Goal: Task Accomplishment & Management: Complete application form

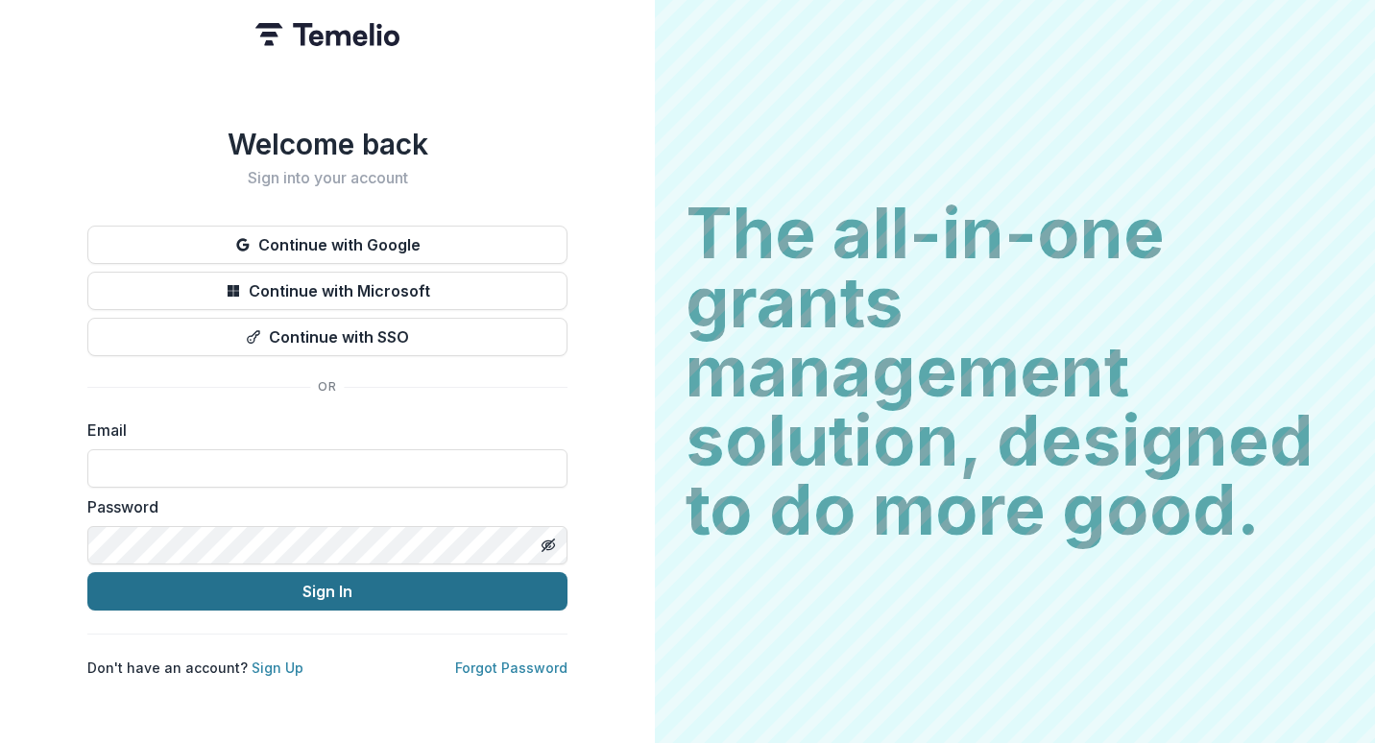
type input "**********"
click at [346, 592] on button "Sign In" at bounding box center [327, 591] width 480 height 38
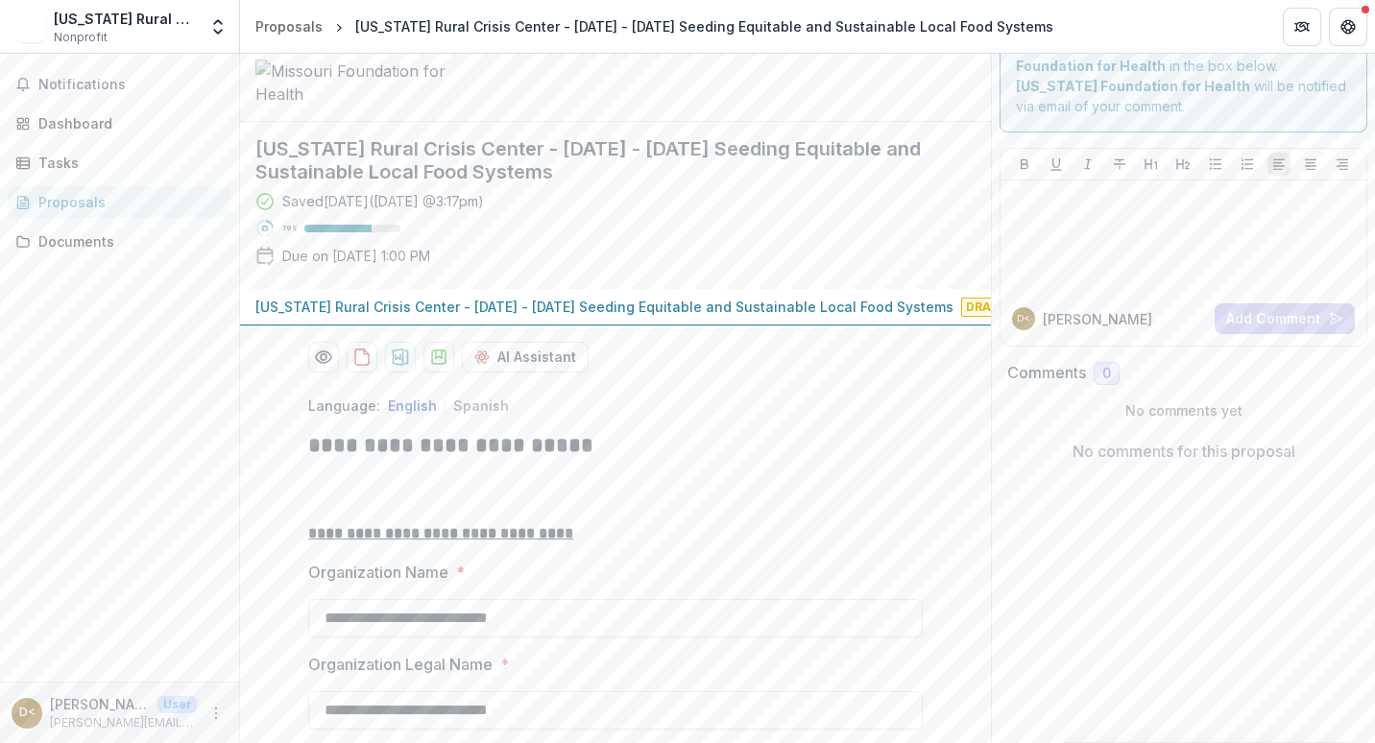
scroll to position [96, 0]
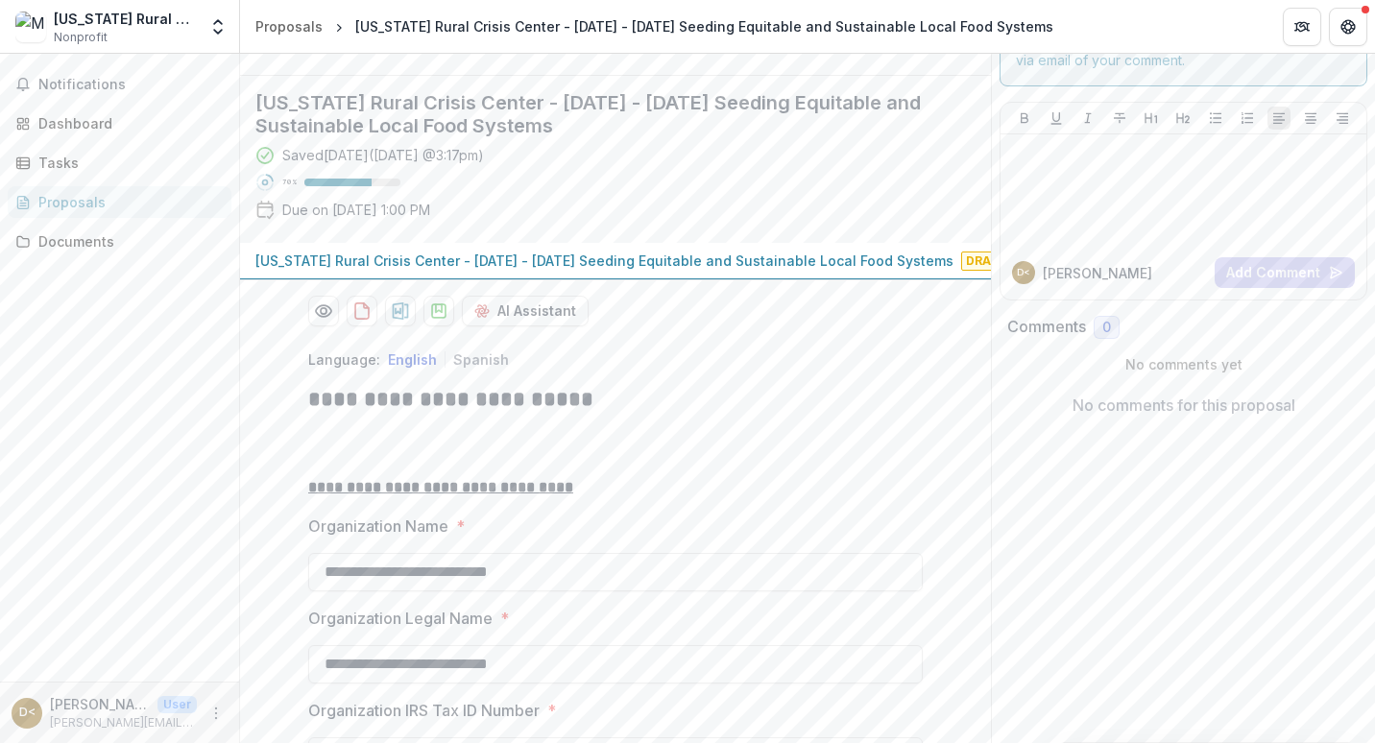
click at [675, 271] on p "Missouri Rural Crisis Center - 2025 - 2025 Seeding Equitable and Sustainable Lo…" at bounding box center [604, 261] width 698 height 20
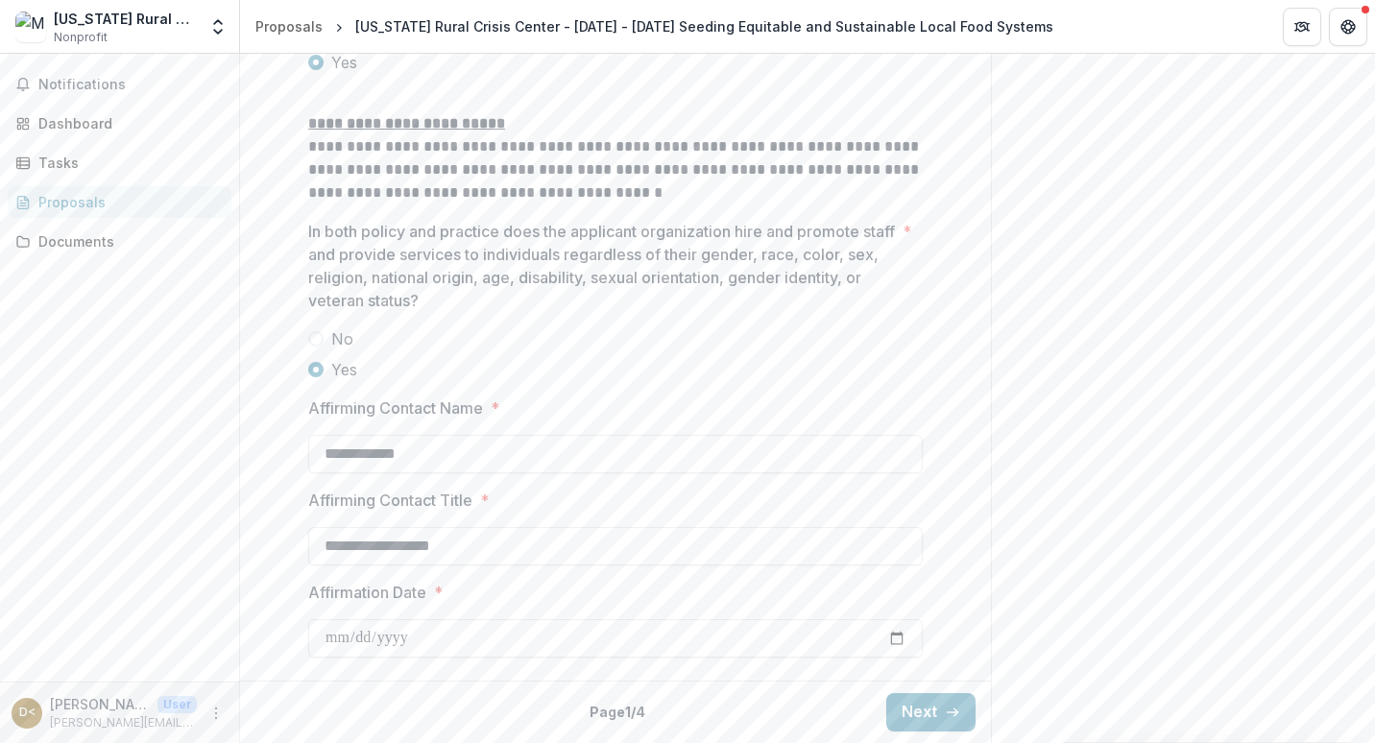
scroll to position [3335, 0]
click at [918, 702] on button "Next" at bounding box center [930, 712] width 89 height 38
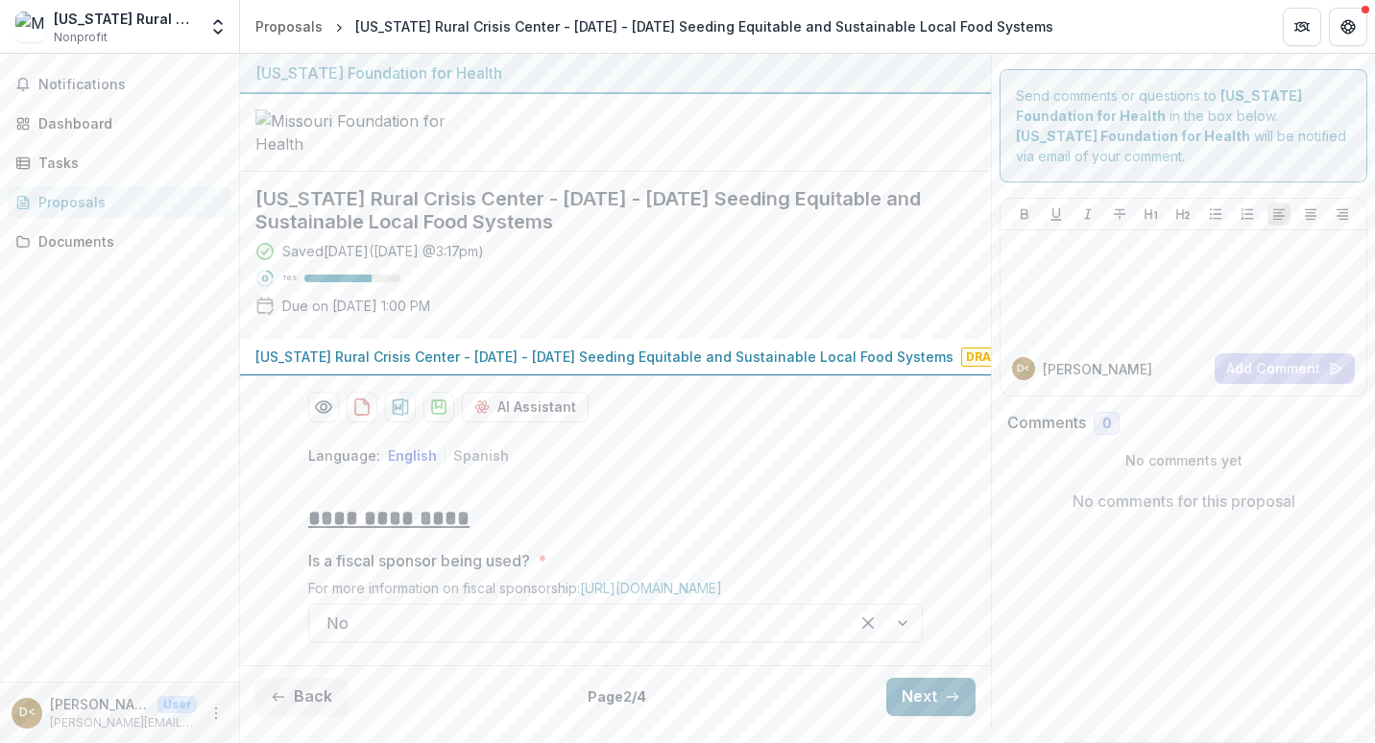
scroll to position [147, 0]
click at [927, 700] on button "Next" at bounding box center [930, 697] width 89 height 38
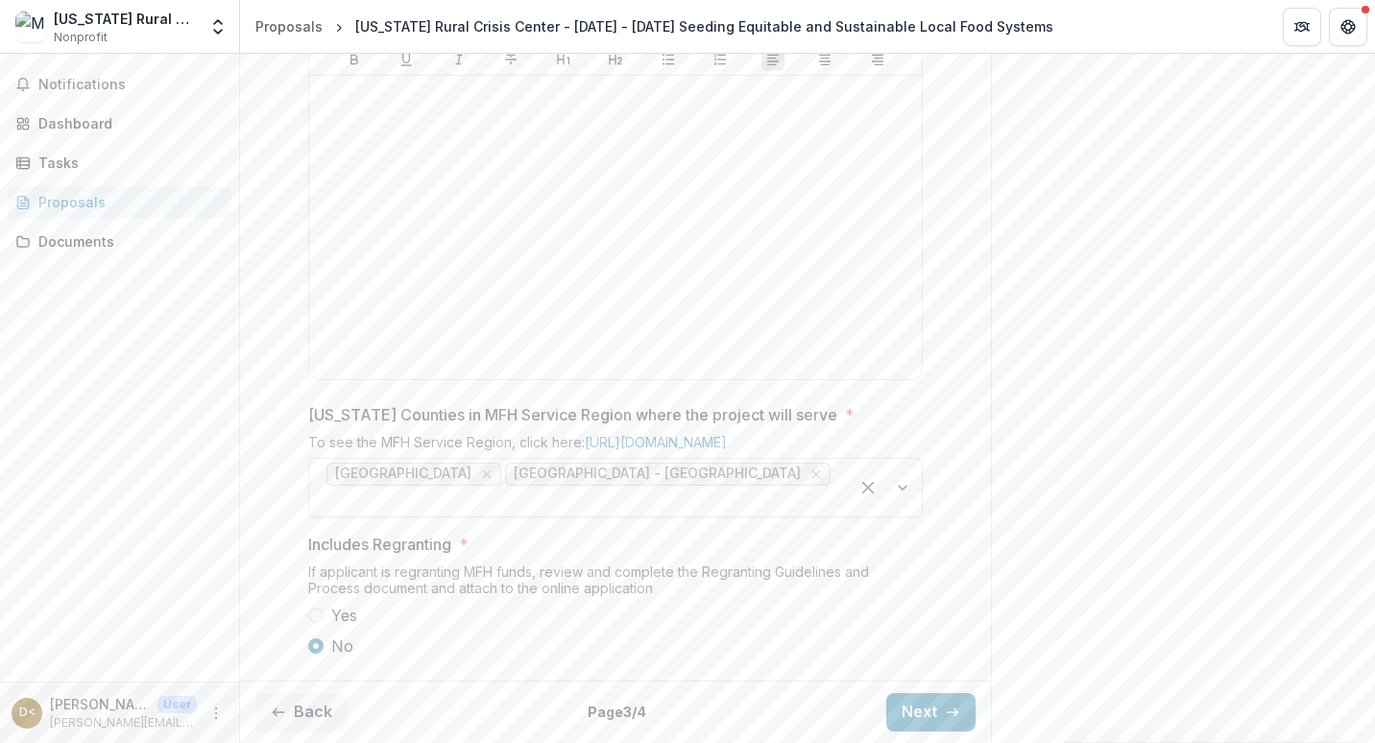
scroll to position [1031, 0]
click at [902, 714] on button "Next" at bounding box center [930, 712] width 89 height 38
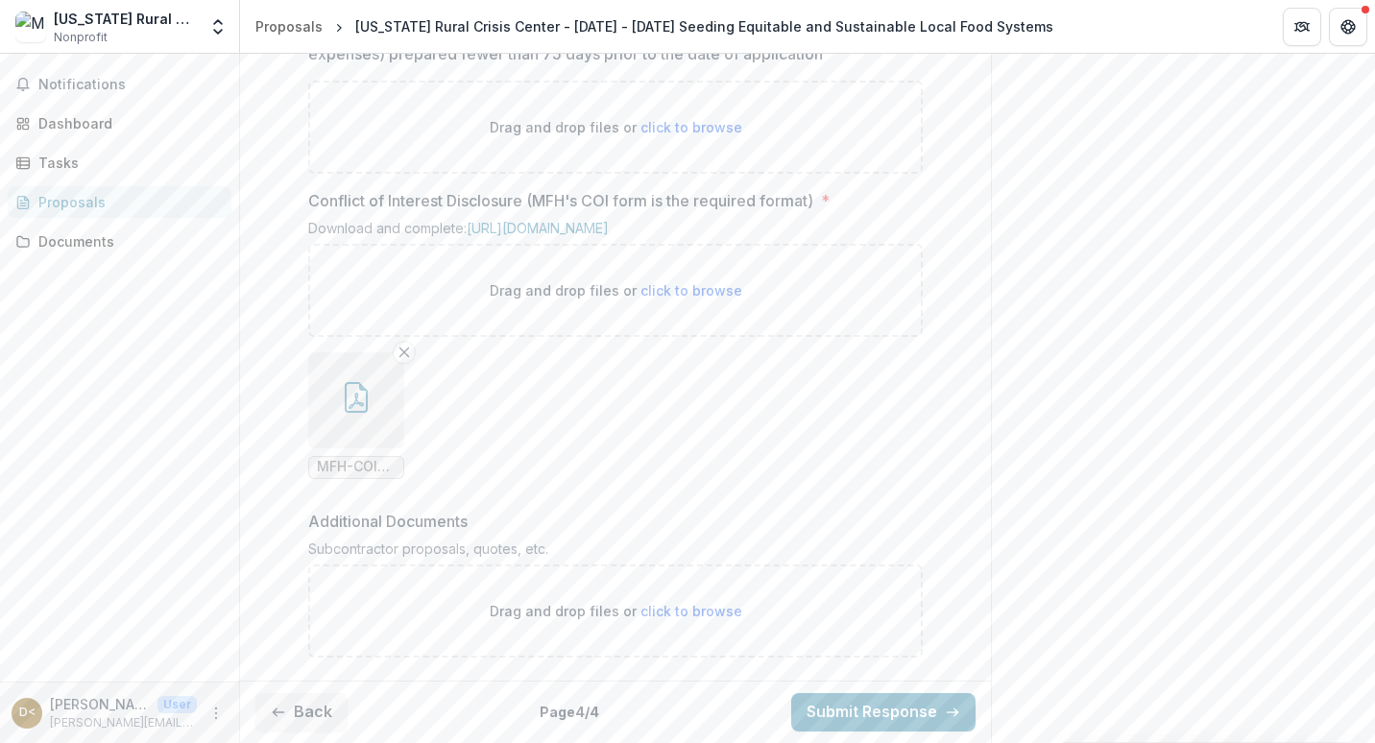
scroll to position [2131, 0]
